Goal: Navigation & Orientation: Find specific page/section

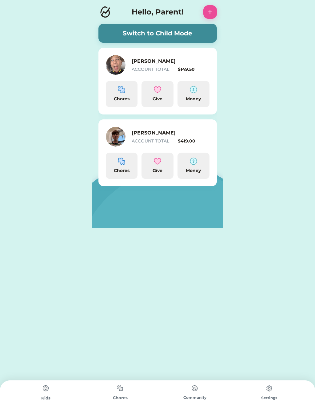
click at [312, 266] on div "Switch to Child Mode [PERSON_NAME] ACCOUNT TOTAL $149.50 Chores Give Money [PER…" at bounding box center [157, 206] width 315 height 413
click at [208, 139] on div "$419.00" at bounding box center [194, 141] width 32 height 6
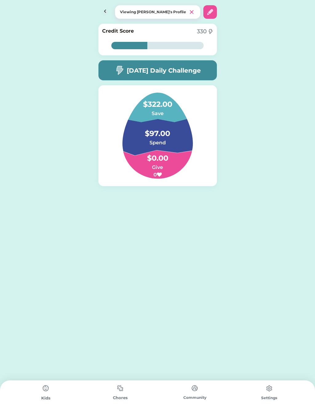
click at [105, 9] on img at bounding box center [105, 12] width 14 height 14
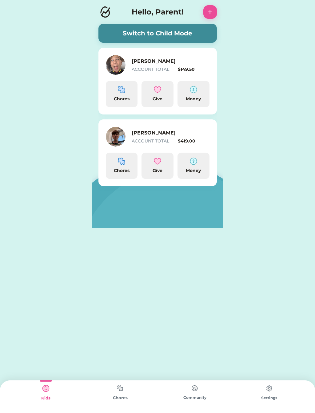
click at [115, 138] on img at bounding box center [116, 137] width 20 height 20
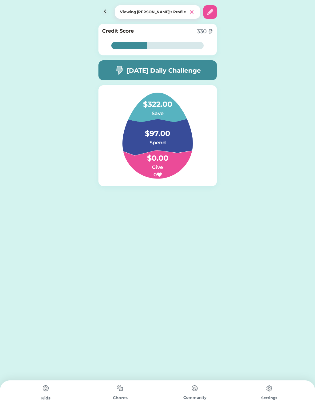
click at [108, 8] on img at bounding box center [105, 12] width 14 height 14
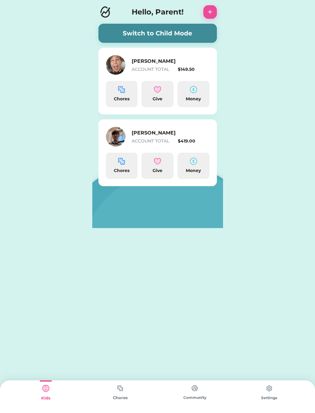
click at [114, 395] on div "Chores" at bounding box center [120, 398] width 74 height 6
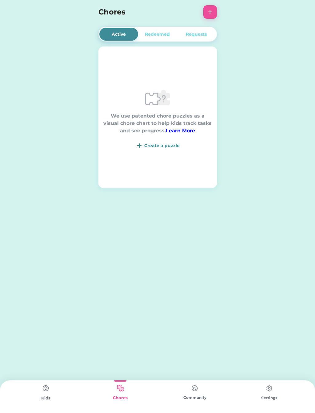
click at [166, 31] on div "Redeemed" at bounding box center [157, 34] width 25 height 6
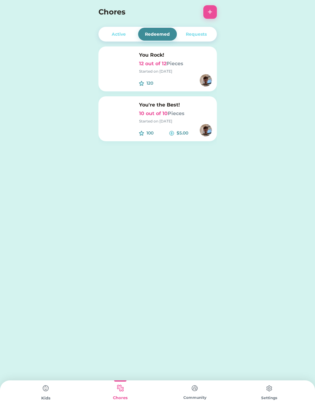
click at [199, 38] on div "Requests" at bounding box center [196, 34] width 39 height 13
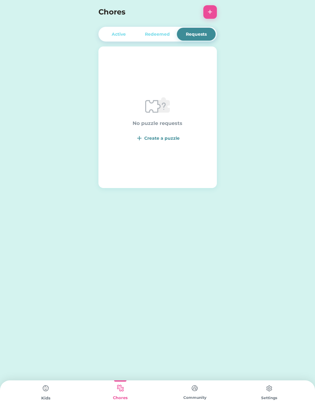
click at [164, 33] on div "Redeemed" at bounding box center [157, 34] width 25 height 6
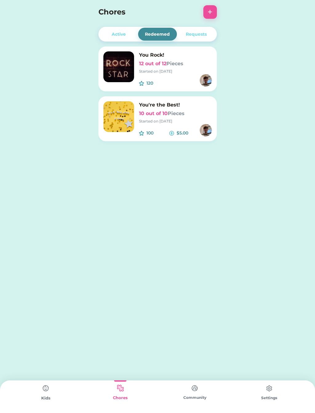
click at [197, 62] on h6 "12 out of 12 Pieces" at bounding box center [175, 63] width 73 height 7
click at [173, 64] on font "Pieces" at bounding box center [175, 64] width 17 height 6
click at [128, 28] on div "Active" at bounding box center [118, 34] width 39 height 13
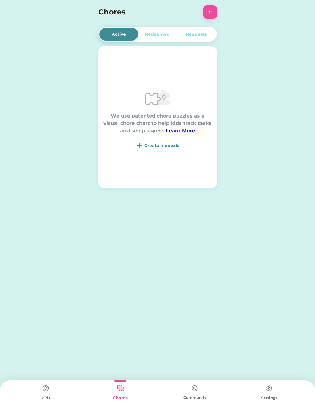
click at [142, 143] on img at bounding box center [139, 145] width 7 height 7
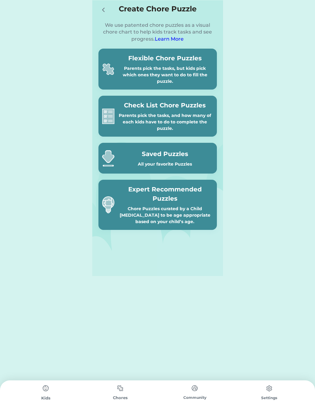
click at [106, 12] on icon at bounding box center [103, 9] width 7 height 7
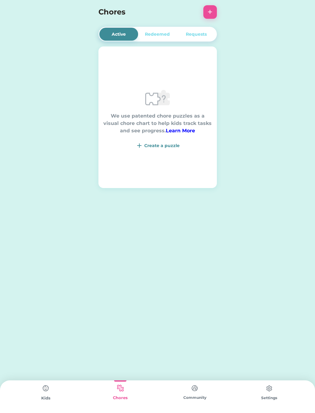
click at [200, 394] on img at bounding box center [195, 388] width 12 height 12
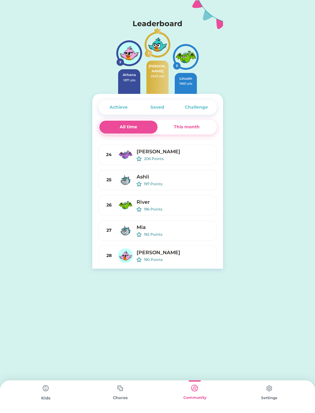
click at [199, 129] on div "This month" at bounding box center [187, 127] width 26 height 6
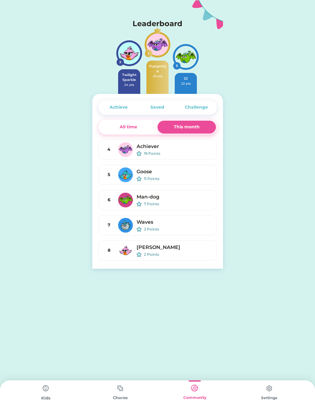
click at [122, 106] on div "Achieve" at bounding box center [119, 107] width 18 height 6
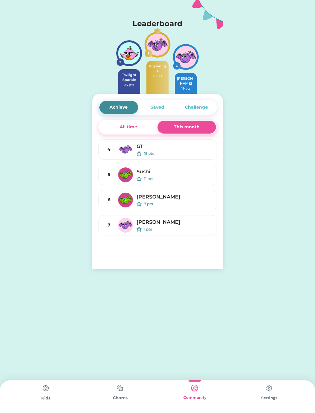
click at [164, 106] on div "Saved" at bounding box center [158, 107] width 14 height 6
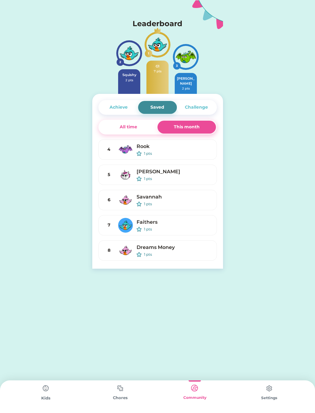
click at [198, 105] on div "Challenge" at bounding box center [196, 107] width 23 height 6
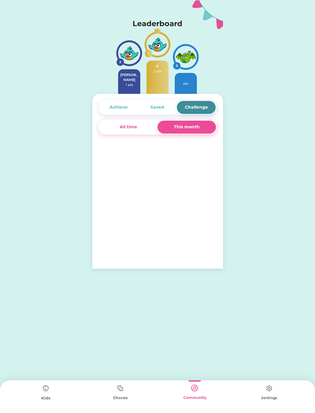
click at [136, 129] on div "All time" at bounding box center [129, 127] width 18 height 6
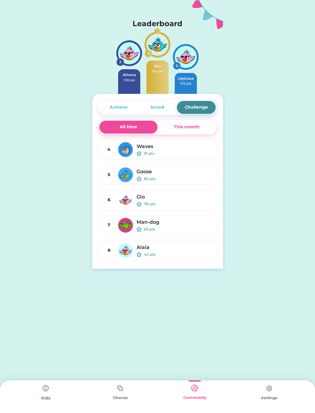
drag, startPoint x: 179, startPoint y: 179, endPoint x: 186, endPoint y: 179, distance: 6.5
click at [184, 179] on div "86 pts" at bounding box center [178, 179] width 68 height 6
click at [46, 400] on div "Kids" at bounding box center [46, 398] width 74 height 6
